Goal: Task Accomplishment & Management: Use online tool/utility

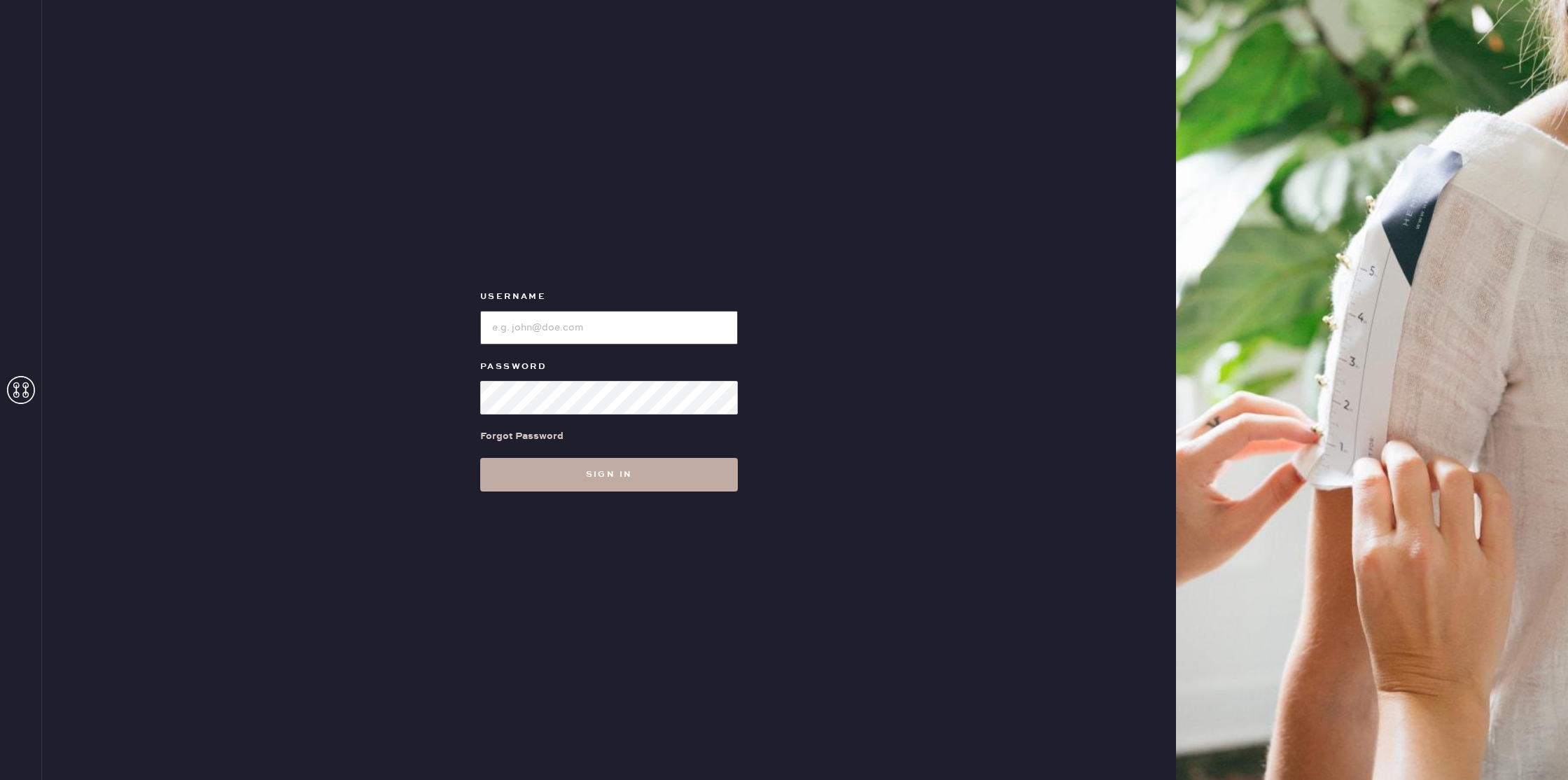
type input "ReformationMontrose"
drag, startPoint x: 637, startPoint y: 481, endPoint x: 629, endPoint y: 482, distance: 8.1
click at [634, 481] on button "Sign in" at bounding box center [609, 474] width 258 height 34
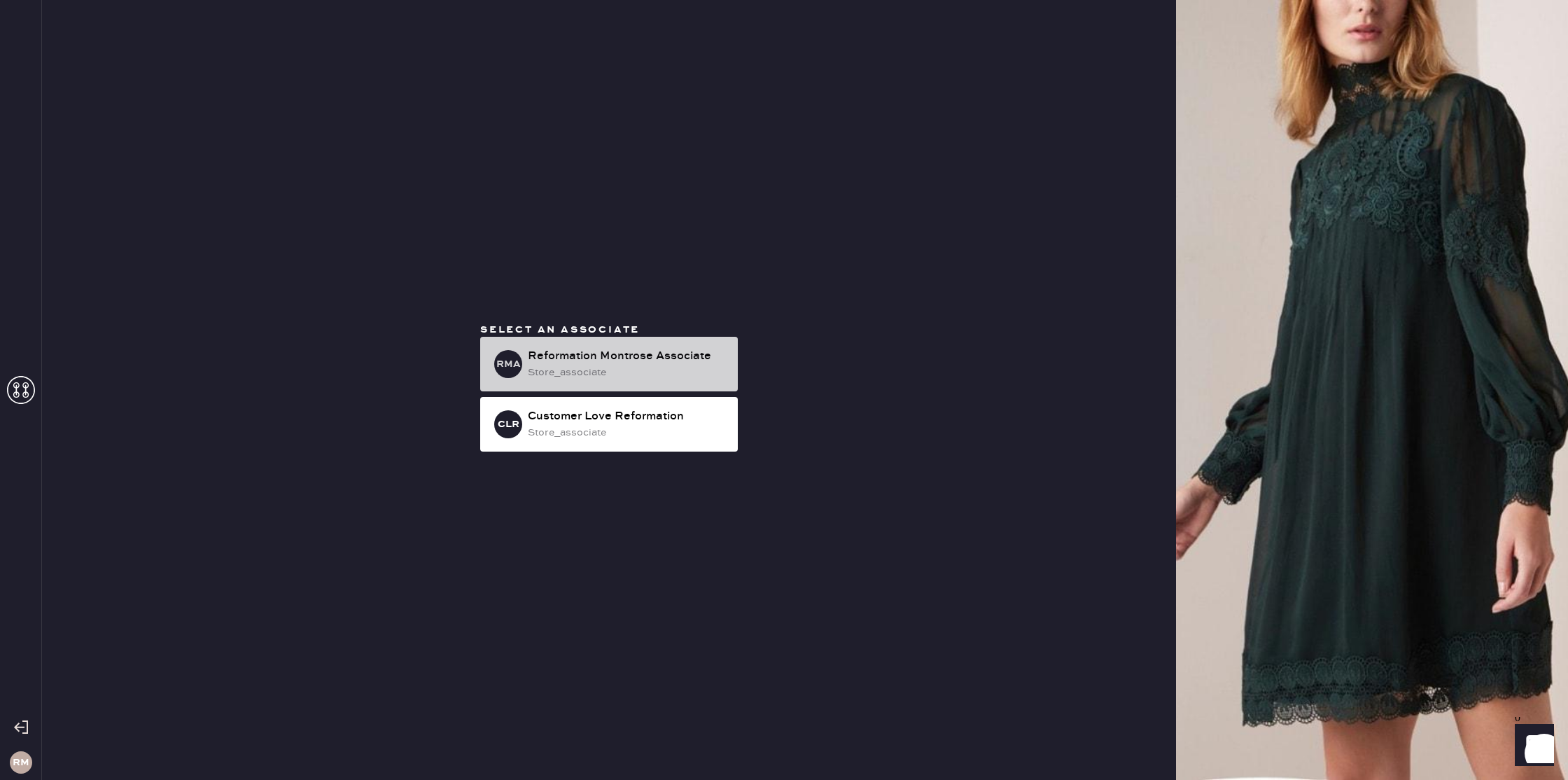
click at [526, 347] on div "RMA Reformation Montrose Associate store_associate" at bounding box center [609, 364] width 258 height 54
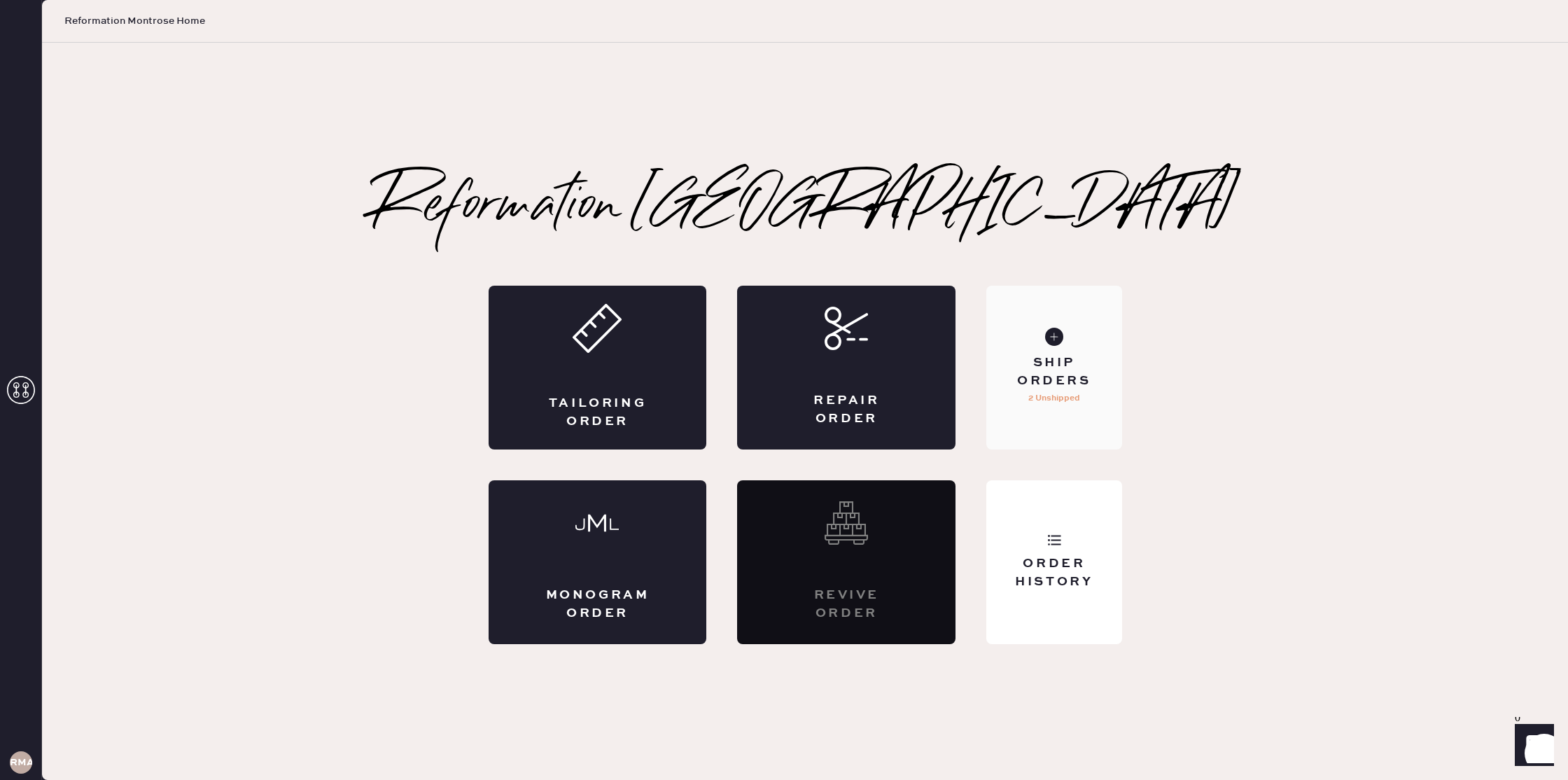
click at [1065, 391] on p "2 Unshipped" at bounding box center [1054, 398] width 52 height 16
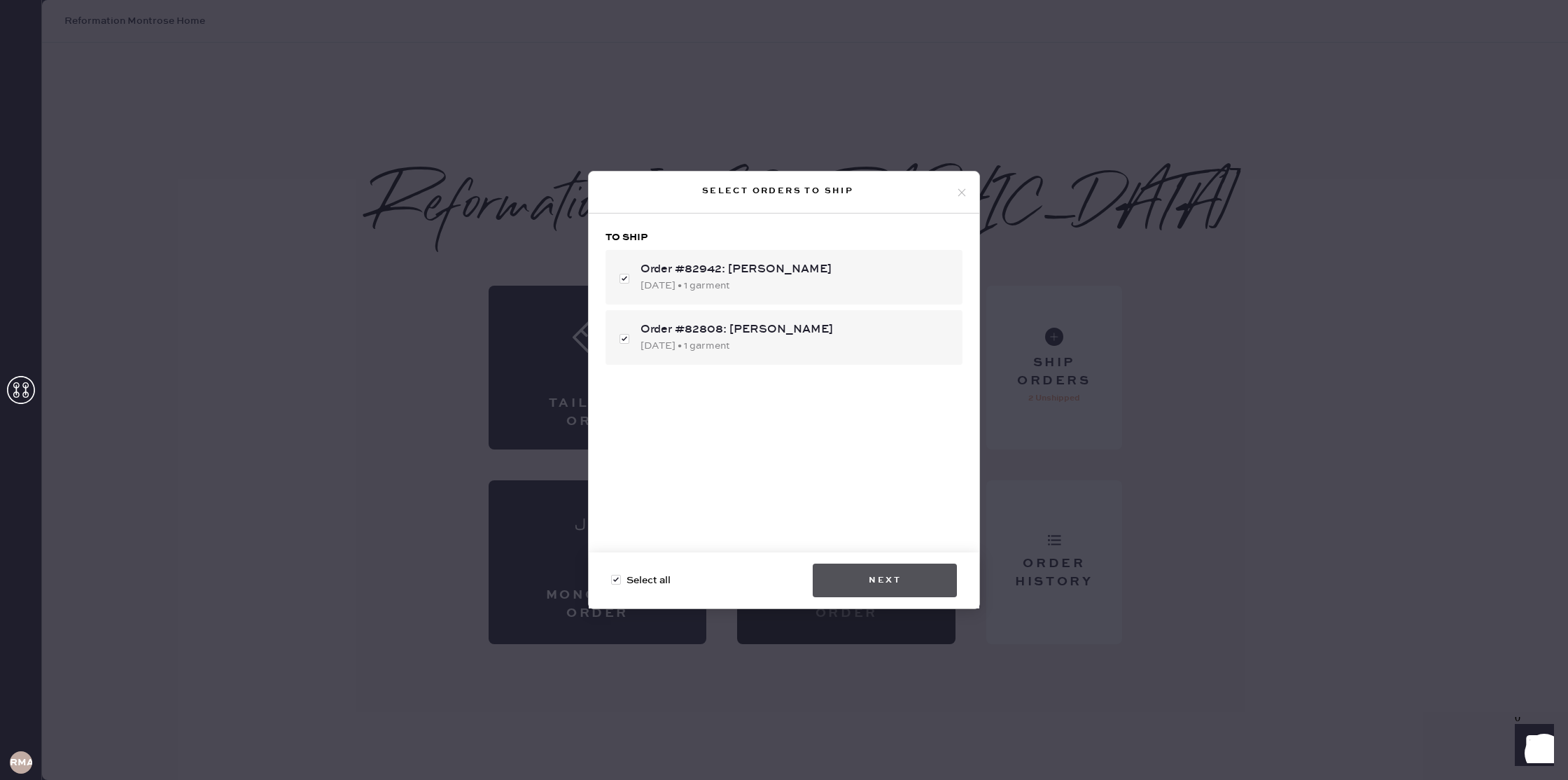
click at [884, 585] on button "Next" at bounding box center [885, 580] width 144 height 34
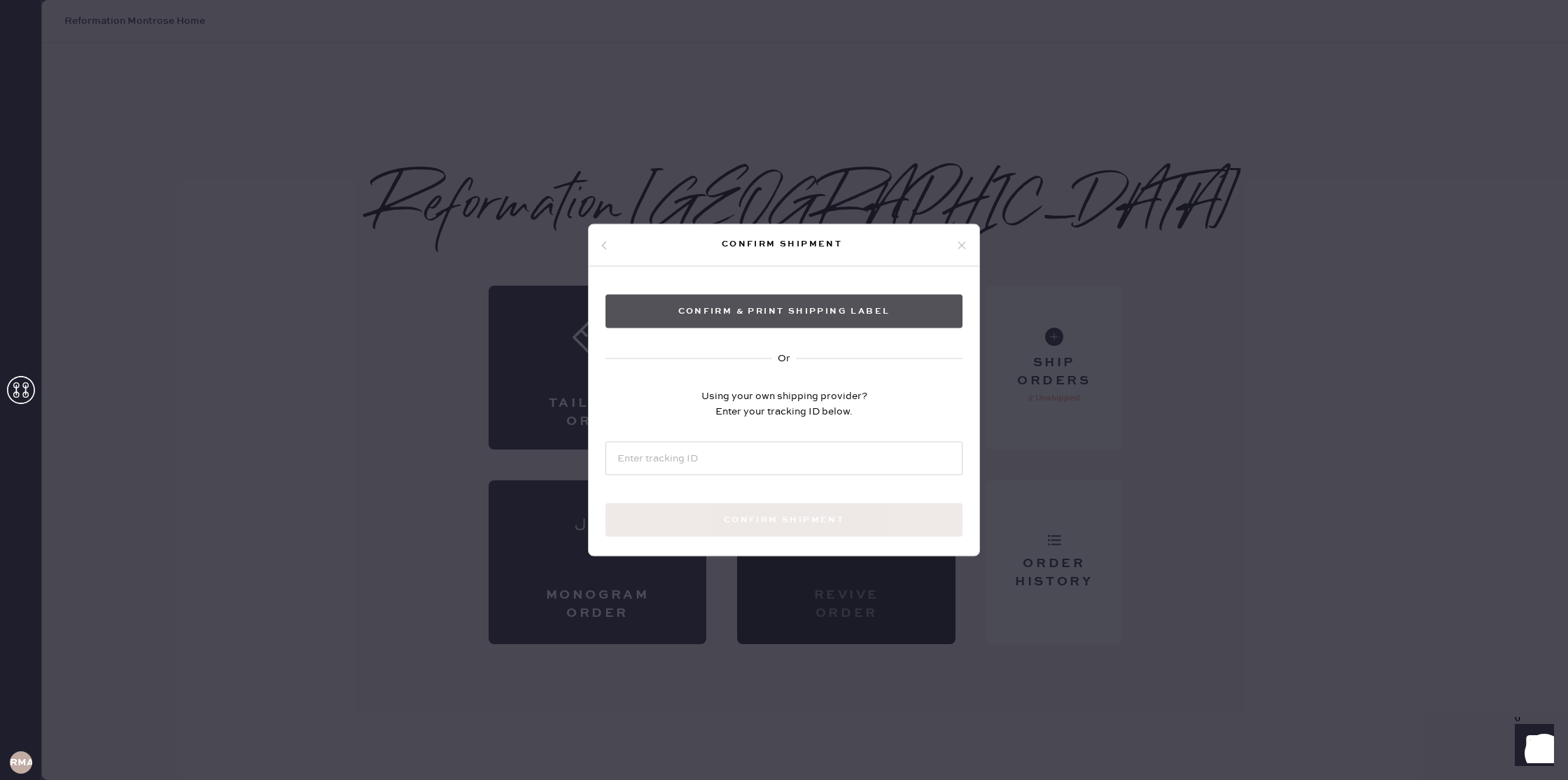
click at [798, 313] on button "Confirm & Print shipping label" at bounding box center [784, 311] width 357 height 34
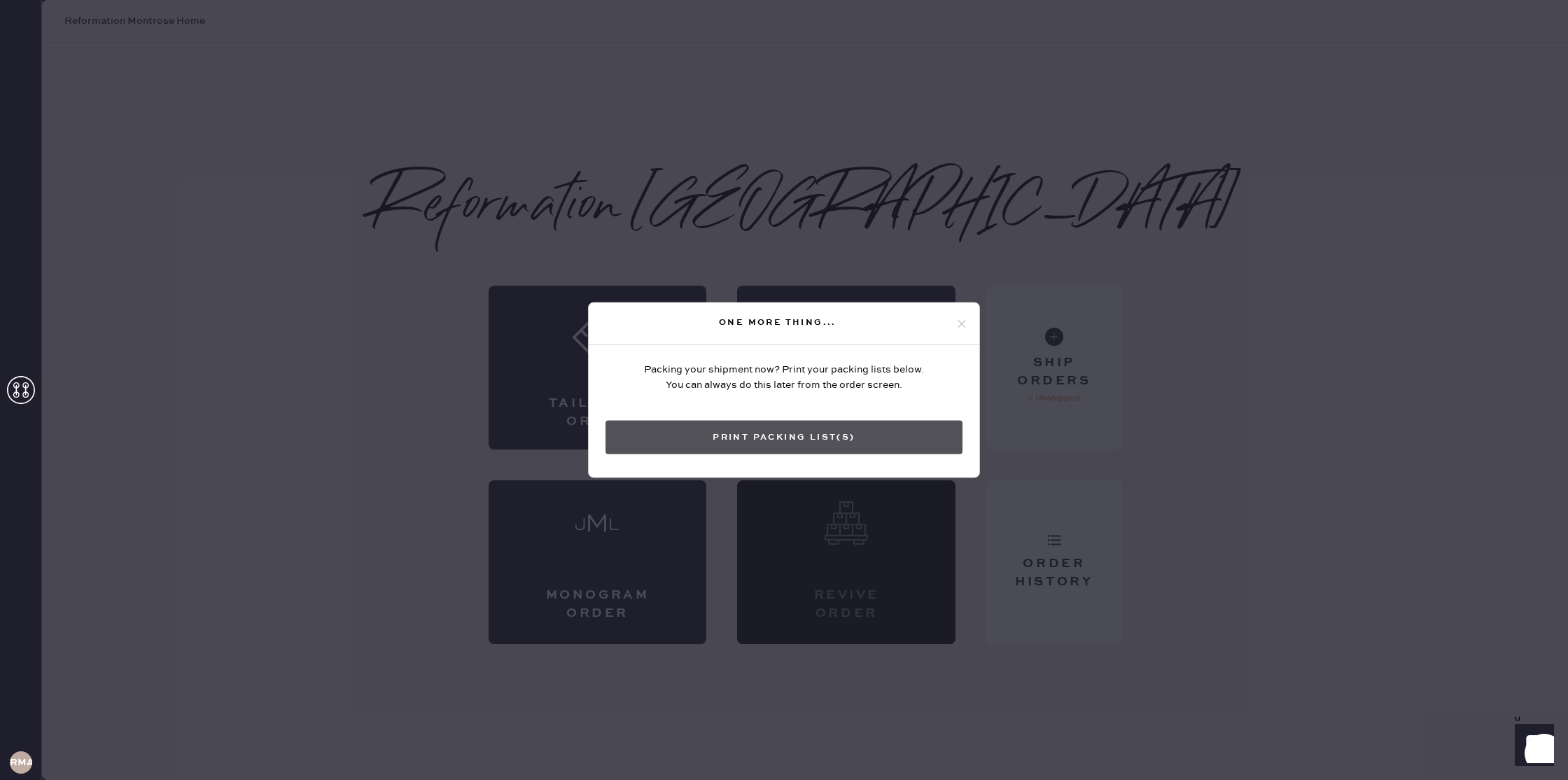
click at [886, 435] on button "Print Packing List(s)" at bounding box center [784, 437] width 357 height 34
